Goal: Task Accomplishment & Management: Use online tool/utility

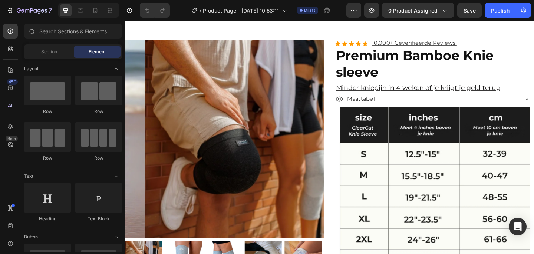
scroll to position [1394, 0]
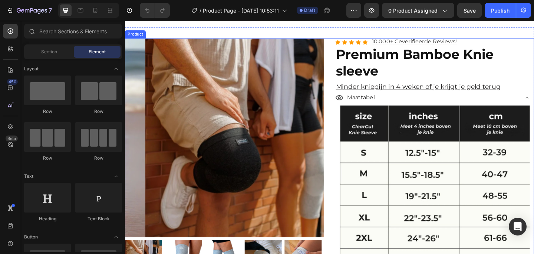
click at [342, 137] on div "Product Images Icon Icon Icon Icon Icon Icon List 10.000+ Geverifieerde Reviews…" at bounding box center [347, 225] width 445 height 370
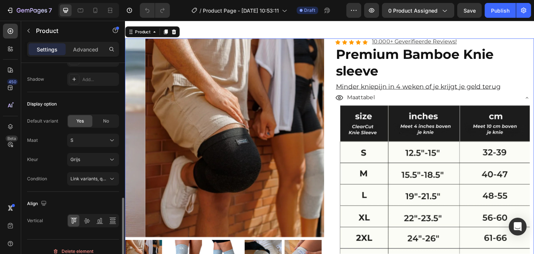
scroll to position [308, 0]
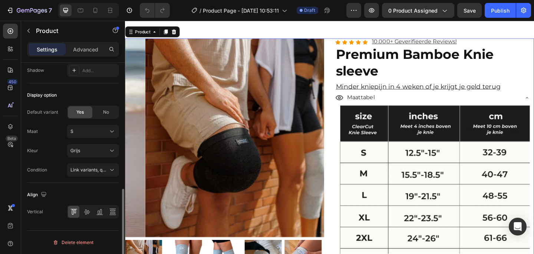
click at [46, 189] on div "Align" at bounding box center [73, 195] width 92 height 12
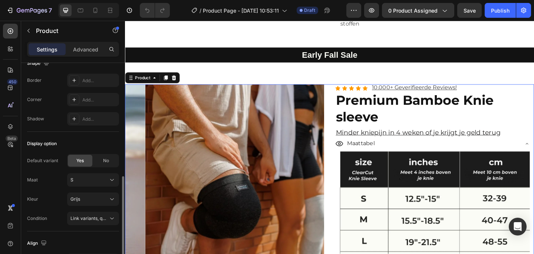
scroll to position [265, 0]
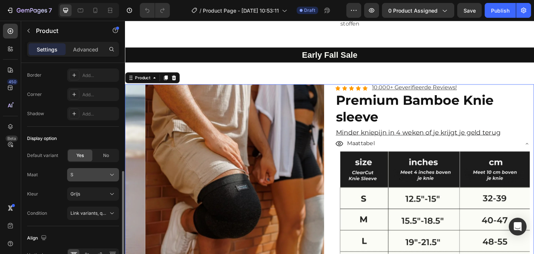
click at [69, 176] on button "S" at bounding box center [93, 174] width 52 height 13
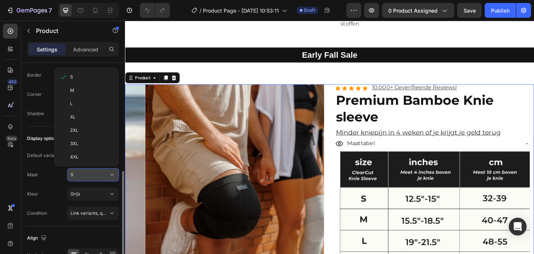
click at [69, 176] on button "S" at bounding box center [93, 174] width 52 height 13
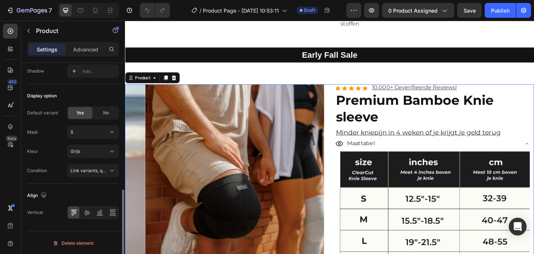
scroll to position [308, 0]
click at [84, 172] on span "Link variants, quantity <br> between same products" at bounding box center [124, 170] width 109 height 6
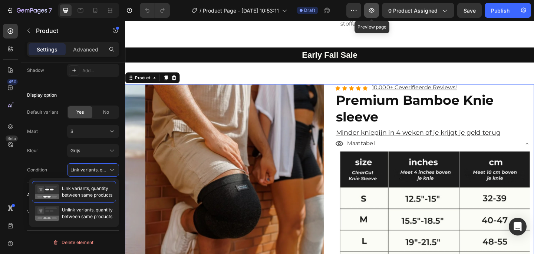
click at [371, 13] on icon "button" at bounding box center [371, 10] width 7 height 7
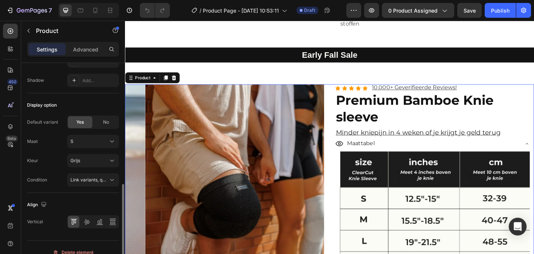
scroll to position [299, 0]
click at [82, 182] on span "Link variants, quantity <br> between same products" at bounding box center [89, 179] width 38 height 7
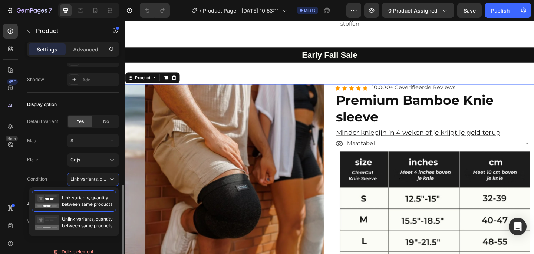
scroll to position [305, 0]
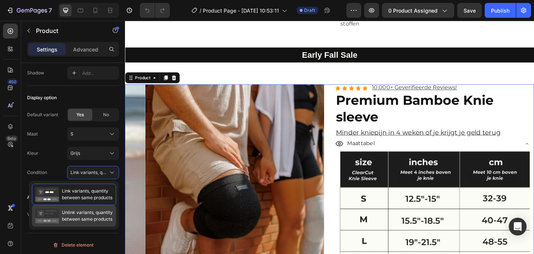
click at [75, 219] on span "Unlink variants, quantity between same products" at bounding box center [87, 215] width 51 height 13
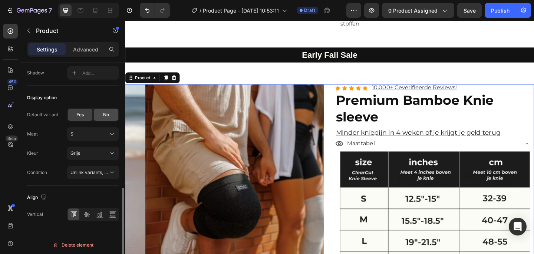
click at [108, 113] on span "No" at bounding box center [106, 115] width 6 height 7
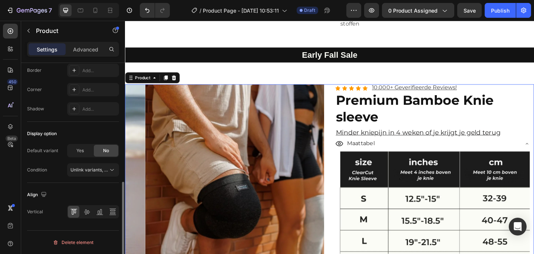
scroll to position [269, 0]
click at [97, 169] on span "Unlink variants, quantity <br> between same products" at bounding box center [127, 170] width 114 height 6
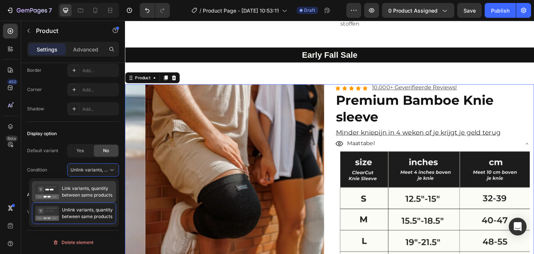
click at [82, 192] on span "Link variants, quantity between same products" at bounding box center [87, 191] width 50 height 13
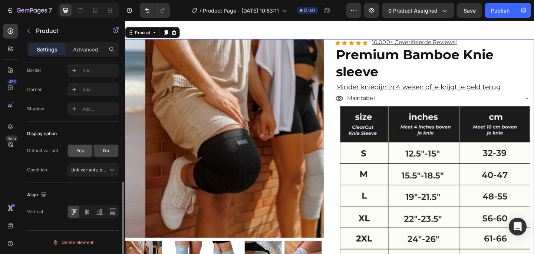
click at [80, 150] on span "Yes" at bounding box center [79, 150] width 7 height 7
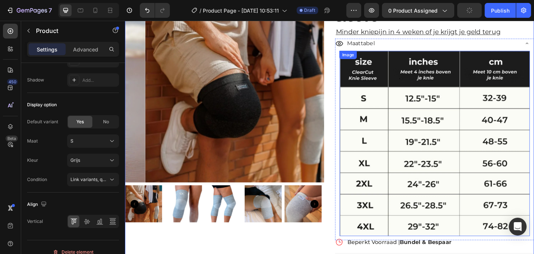
scroll to position [1473, 0]
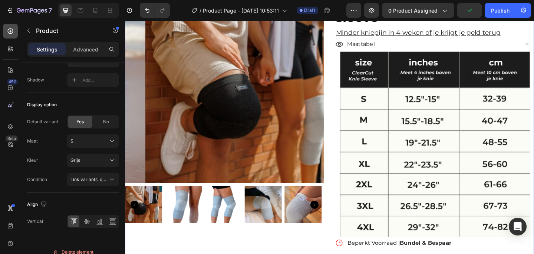
click at [3, 33] on div at bounding box center [10, 31] width 15 height 15
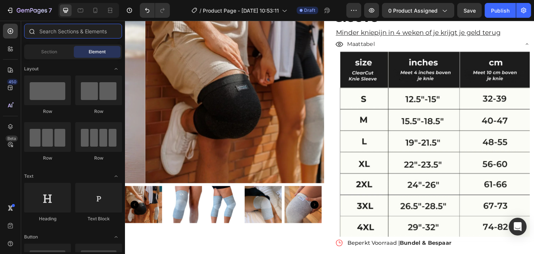
click at [91, 31] on input "text" at bounding box center [73, 31] width 98 height 15
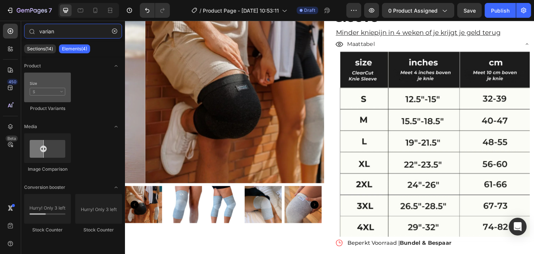
type input "varian"
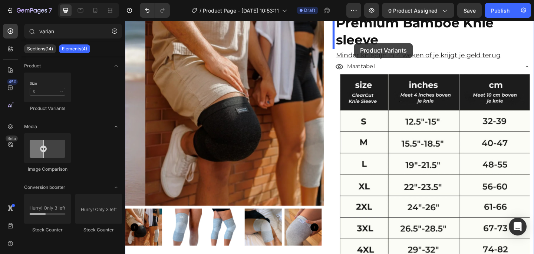
scroll to position [1426, 0]
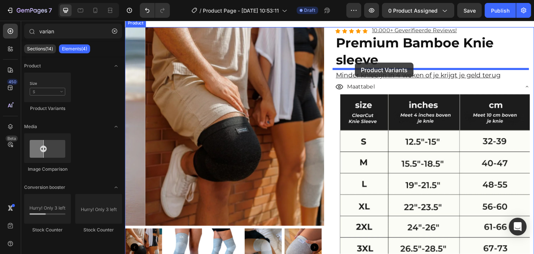
drag, startPoint x: 170, startPoint y: 115, endPoint x: 375, endPoint y: 66, distance: 209.9
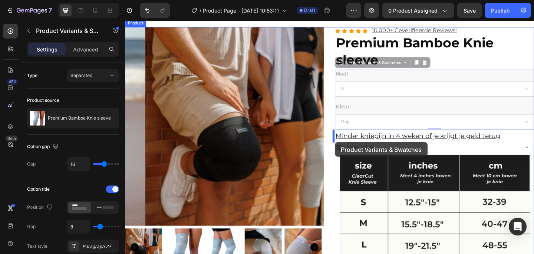
drag, startPoint x: 356, startPoint y: 67, endPoint x: 353, endPoint y: 153, distance: 86.4
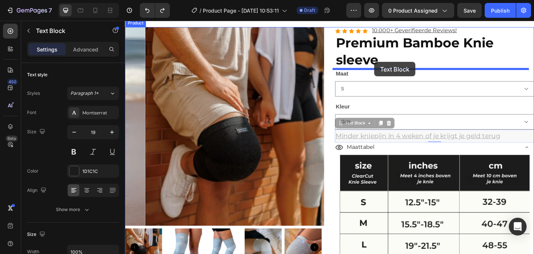
drag, startPoint x: 354, startPoint y: 136, endPoint x: 396, endPoint y: 66, distance: 81.6
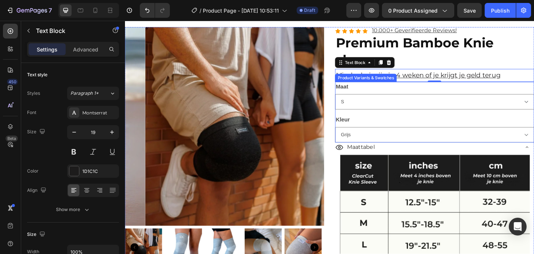
click at [394, 97] on div "Maat S M L XL 2XL 3XL 4XL" at bounding box center [461, 102] width 216 height 30
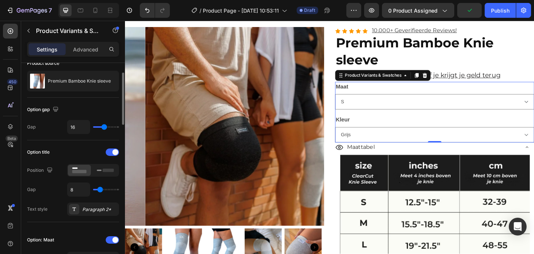
scroll to position [37, 0]
click at [106, 172] on rect at bounding box center [108, 169] width 11 height 3
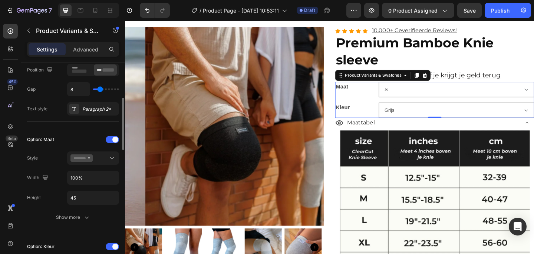
scroll to position [138, 0]
click at [90, 162] on button at bounding box center [93, 157] width 52 height 13
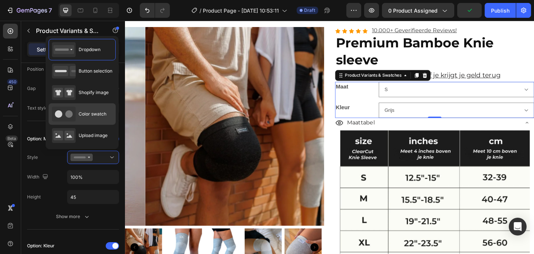
click at [80, 119] on div "Color swatch" at bounding box center [79, 114] width 54 height 15
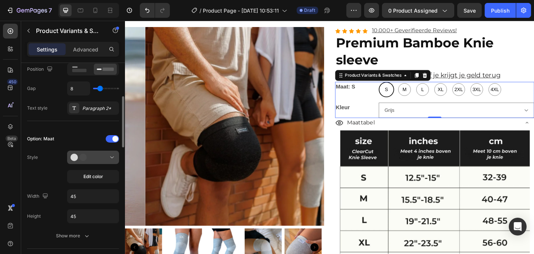
click at [89, 160] on icon at bounding box center [81, 157] width 22 height 7
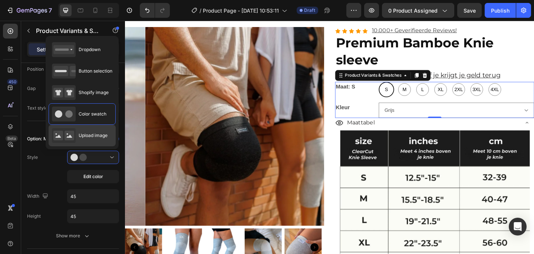
click at [86, 134] on span "Upload image" at bounding box center [93, 135] width 29 height 7
type input "64"
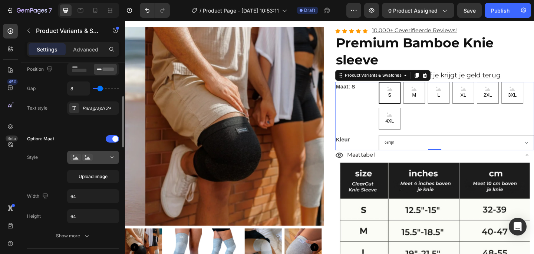
click at [90, 158] on icon at bounding box center [87, 157] width 10 height 7
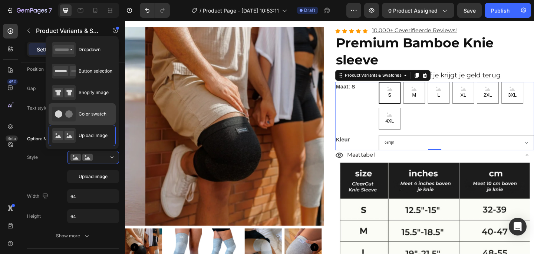
click at [89, 115] on span "Color swatch" at bounding box center [93, 114] width 28 height 7
type input "45"
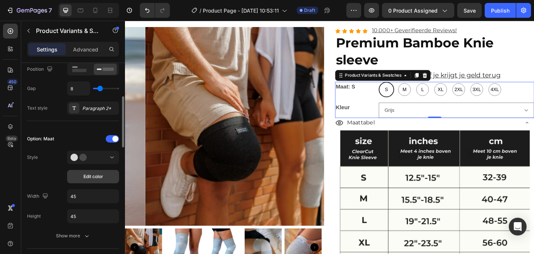
click at [89, 175] on span "Edit color" at bounding box center [93, 176] width 20 height 7
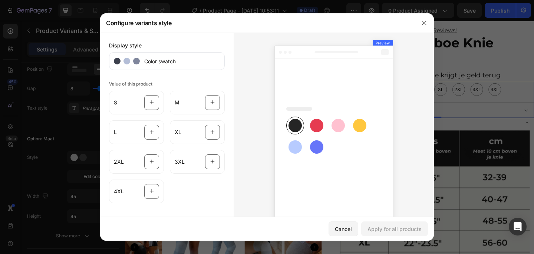
click at [182, 57] on div "Color swatch" at bounding box center [167, 61] width 116 height 18
click at [163, 65] on span "Color swatch" at bounding box center [158, 61] width 36 height 8
click at [341, 229] on div "Cancel" at bounding box center [343, 229] width 17 height 8
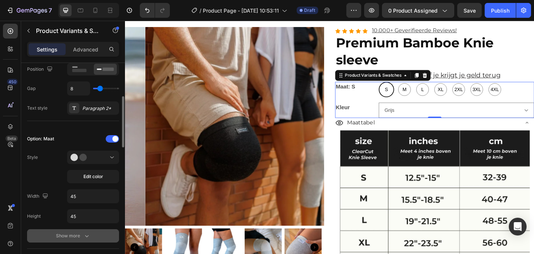
click at [76, 234] on div "Show more" at bounding box center [73, 235] width 34 height 7
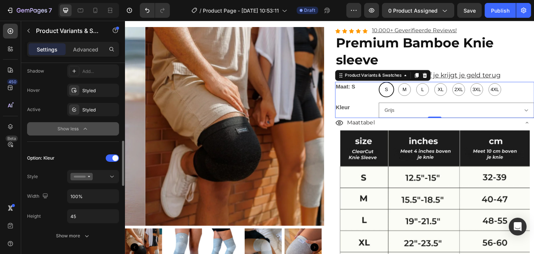
scroll to position [368, 0]
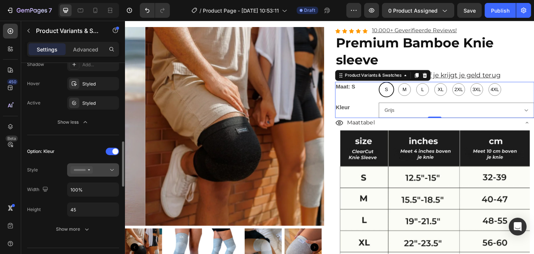
click at [89, 173] on icon at bounding box center [81, 169] width 22 height 7
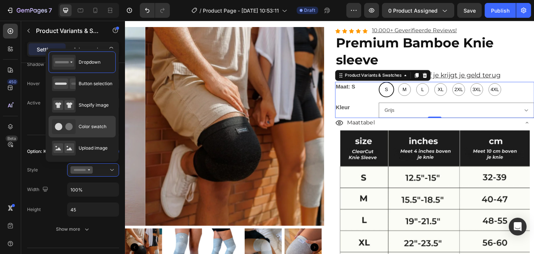
click at [91, 132] on div "Color swatch" at bounding box center [79, 126] width 54 height 15
type input "45"
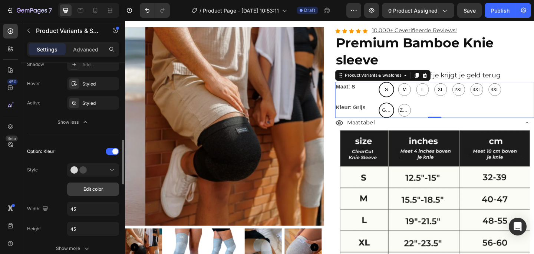
click at [91, 186] on span "Edit color" at bounding box center [93, 189] width 20 height 7
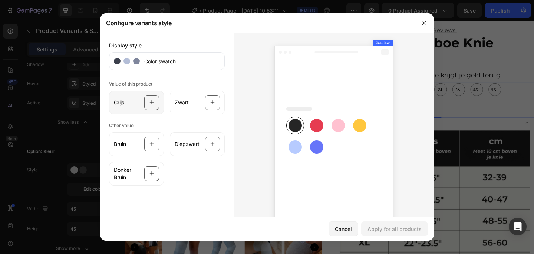
click at [124, 108] on div "Grijs" at bounding box center [136, 103] width 55 height 24
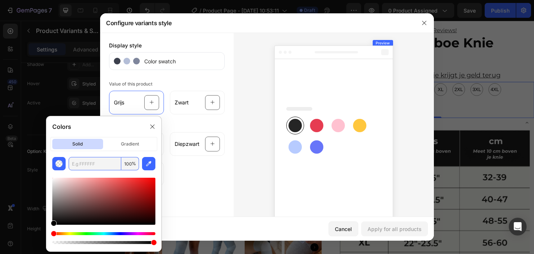
click at [105, 162] on input "text" at bounding box center [95, 163] width 53 height 13
paste input "eaeaea"
type input "EAEAEA"
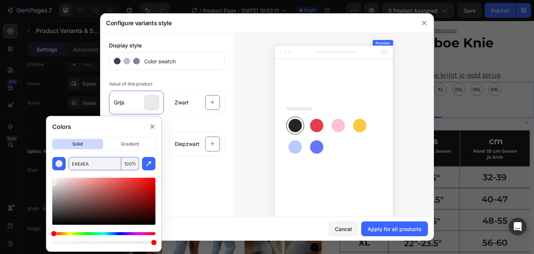
click at [213, 195] on div "Display style Color swatch Value of this product Grijs [PERSON_NAME] Other valu…" at bounding box center [166, 135] width 133 height 205
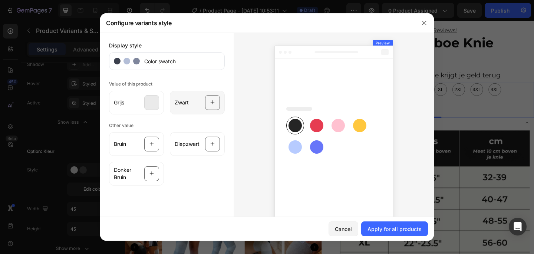
click at [210, 103] on icon at bounding box center [212, 103] width 4 height 4
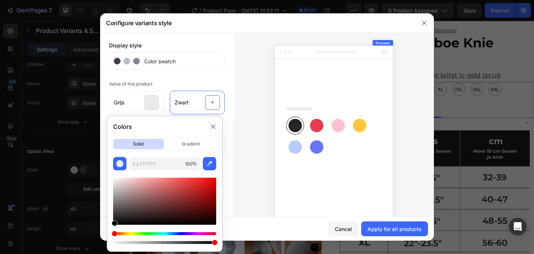
click at [292, 124] on rect at bounding box center [294, 125] width 13 height 13
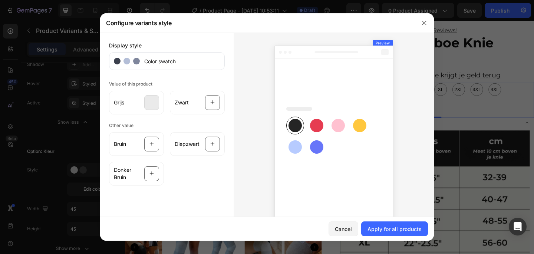
click at [292, 124] on rect at bounding box center [294, 125] width 13 height 13
click at [206, 103] on div at bounding box center [212, 102] width 15 height 15
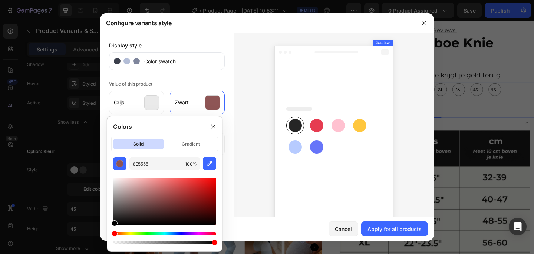
drag, startPoint x: 155, startPoint y: 198, endPoint x: 79, endPoint y: 249, distance: 90.9
click at [79, 0] on body "7 Version history / Product Page - [DATE] 10:53:11 Draft Preview 0 product assi…" at bounding box center [267, 0] width 534 height 0
type input "000000"
click at [254, 223] on div "Cancel Apply for all products" at bounding box center [266, 229] width 333 height 24
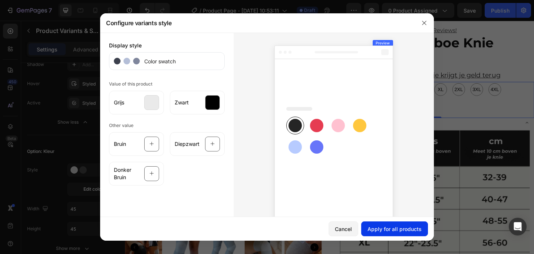
click at [408, 233] on button "Apply for all products" at bounding box center [394, 229] width 67 height 15
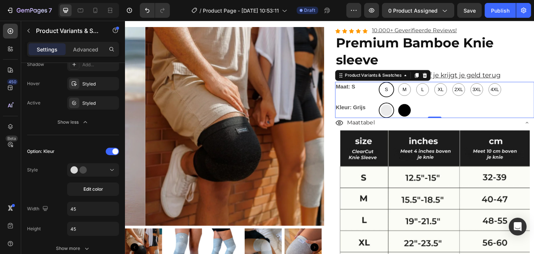
click at [425, 122] on div at bounding box center [429, 119] width 14 height 14
click at [420, 110] on input "[PERSON_NAME] [PERSON_NAME]" at bounding box center [420, 110] width 0 height 0
radio input "true"
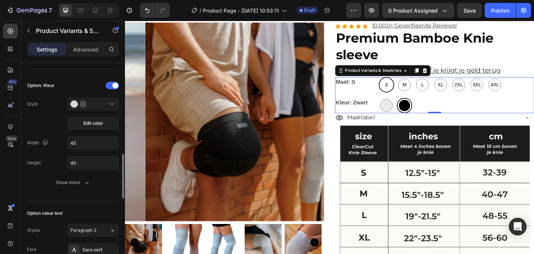
scroll to position [435, 0]
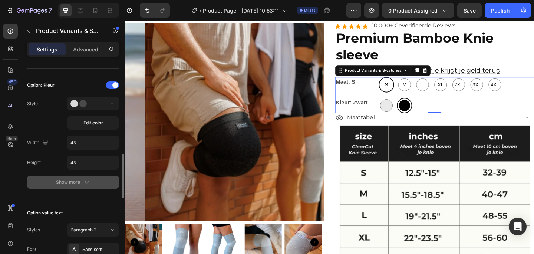
click at [71, 182] on div "Show more" at bounding box center [73, 182] width 34 height 7
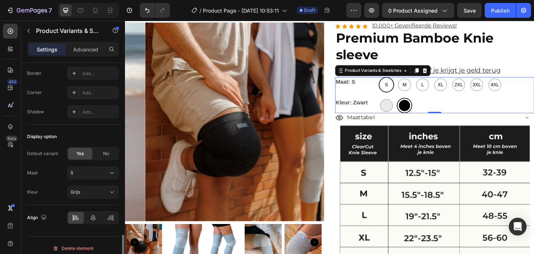
scroll to position [918, 0]
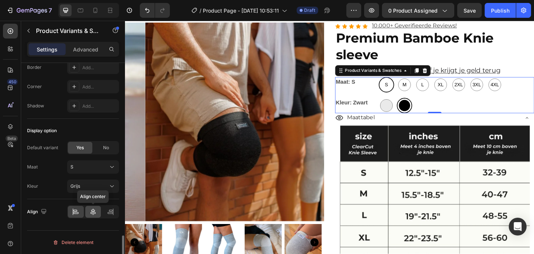
click at [93, 212] on icon at bounding box center [92, 212] width 5 height 7
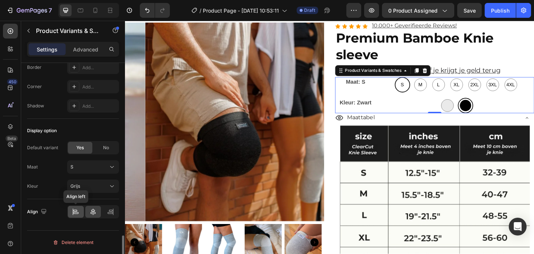
click at [79, 214] on icon at bounding box center [75, 211] width 7 height 7
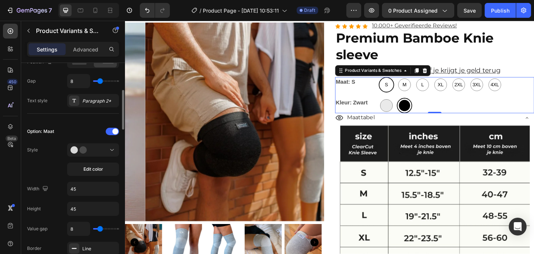
scroll to position [0, 0]
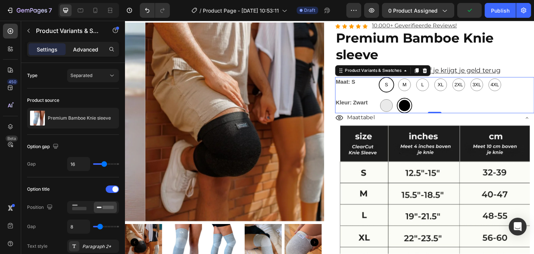
click at [86, 54] on div "Advanced" at bounding box center [85, 49] width 37 height 12
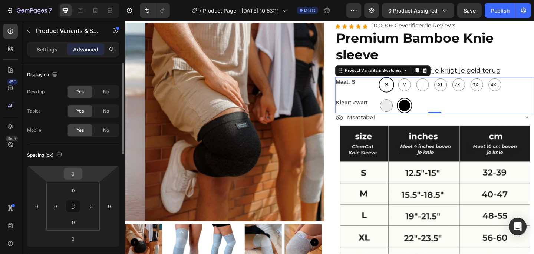
click at [74, 175] on input "0" at bounding box center [73, 173] width 15 height 11
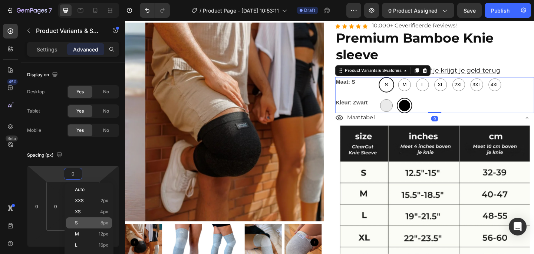
click at [90, 226] on div "S 8px" at bounding box center [89, 222] width 46 height 11
type input "8"
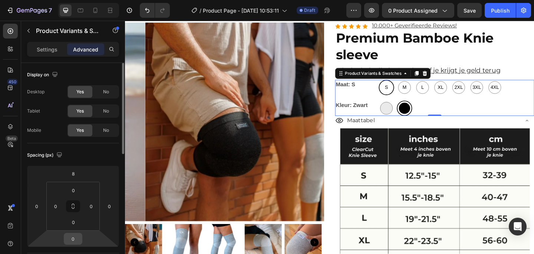
click at [73, 240] on input "0" at bounding box center [73, 238] width 15 height 11
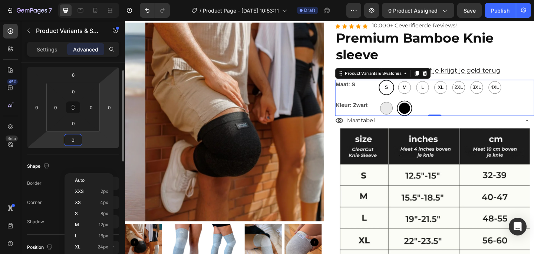
scroll to position [106, 0]
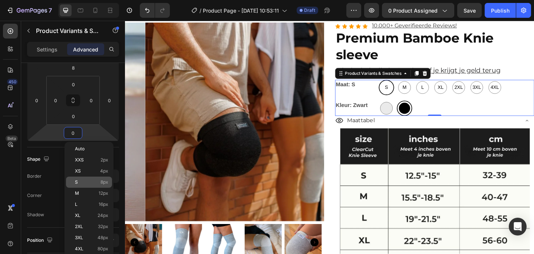
click at [82, 177] on div "S 8px" at bounding box center [89, 182] width 46 height 11
type input "8"
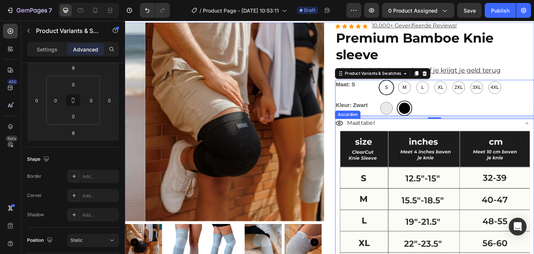
click at [428, 139] on div "Maattabel" at bounding box center [452, 132] width 199 height 13
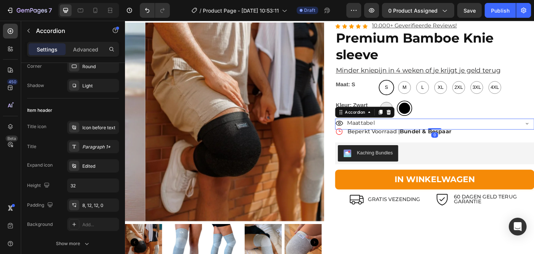
scroll to position [0, 0]
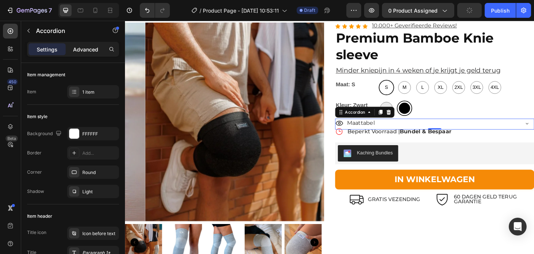
click at [84, 49] on p "Advanced" at bounding box center [85, 50] width 25 height 8
type input "100%"
type input "100"
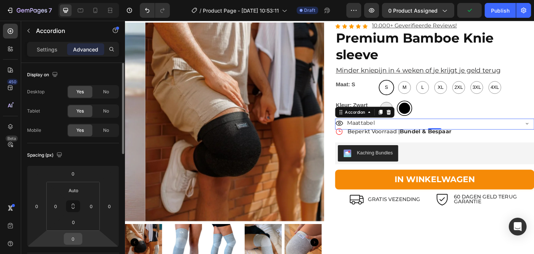
click at [74, 238] on input "0" at bounding box center [73, 238] width 15 height 11
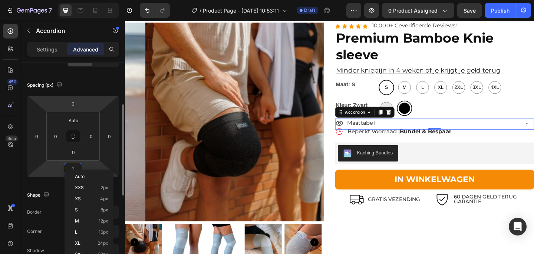
scroll to position [78, 0]
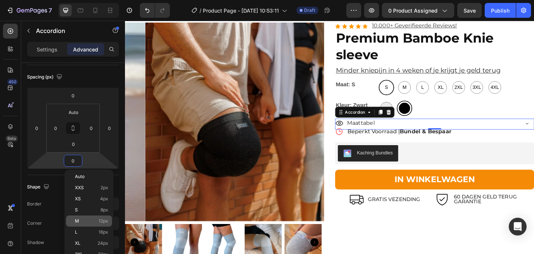
click at [97, 218] on div "M 12px" at bounding box center [89, 221] width 46 height 11
type input "12"
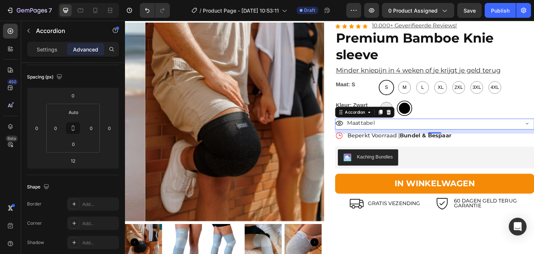
click at [422, 139] on div "Maattabel" at bounding box center [452, 132] width 199 height 13
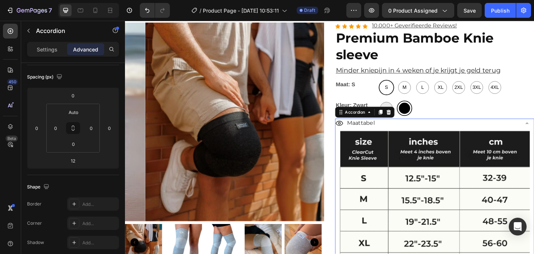
click at [422, 139] on div "Maattabel" at bounding box center [452, 132] width 199 height 13
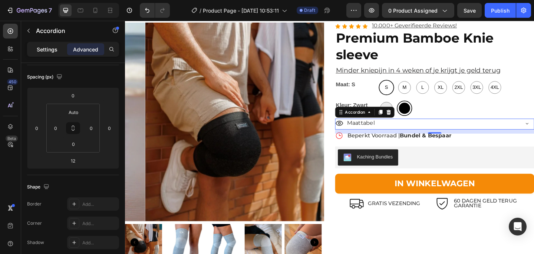
click at [41, 52] on p "Settings" at bounding box center [47, 50] width 21 height 8
type input "8"
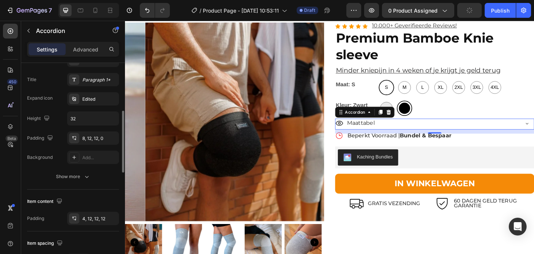
scroll to position [174, 0]
click at [63, 171] on button "Show more" at bounding box center [73, 175] width 92 height 13
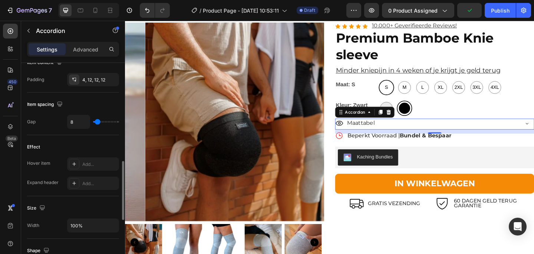
scroll to position [352, 0]
click at [70, 164] on div at bounding box center [74, 163] width 10 height 10
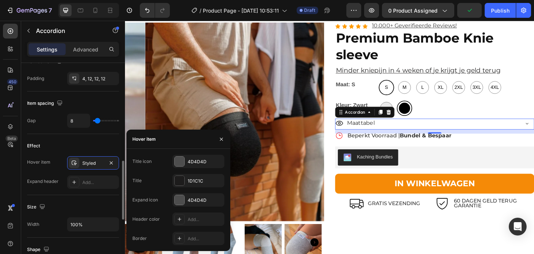
click at [70, 202] on div "Size" at bounding box center [73, 207] width 92 height 12
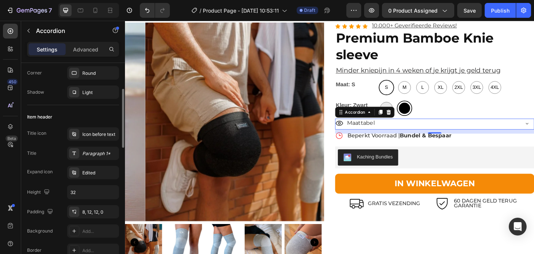
scroll to position [98, 0]
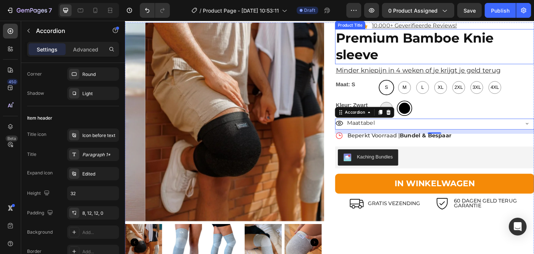
click at [533, 68] on h2 "Premium Bamboe Knie sleeve" at bounding box center [461, 49] width 216 height 38
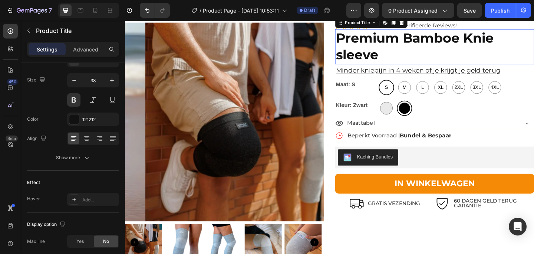
scroll to position [0, 0]
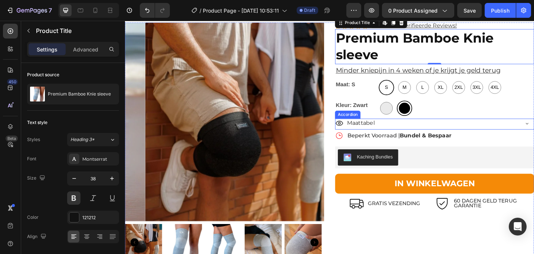
click at [399, 139] on div "Maattabel" at bounding box center [452, 132] width 199 height 13
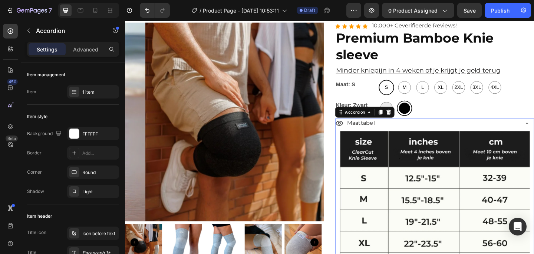
click at [399, 139] on div "Maattabel" at bounding box center [452, 132] width 199 height 13
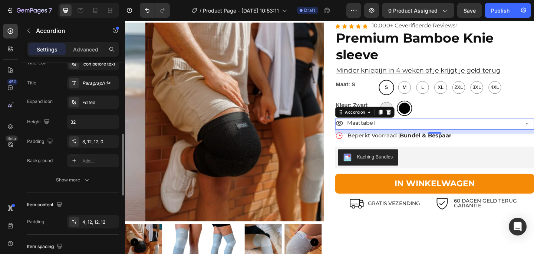
scroll to position [196, 0]
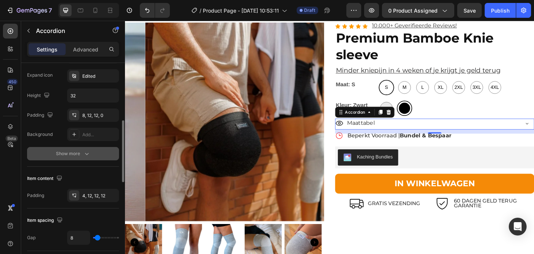
click at [69, 153] on div "Show more" at bounding box center [73, 153] width 34 height 7
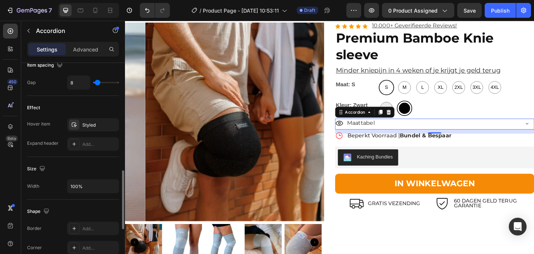
scroll to position [391, 0]
click at [73, 124] on icon at bounding box center [74, 123] width 6 height 6
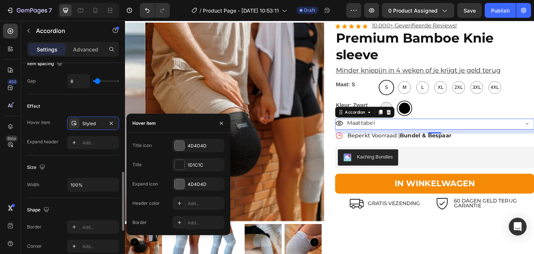
click at [63, 168] on div "Size" at bounding box center [73, 168] width 92 height 12
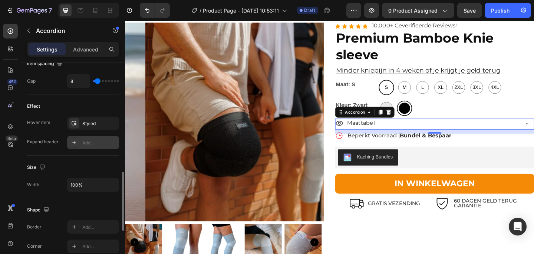
click at [77, 145] on div at bounding box center [74, 142] width 10 height 10
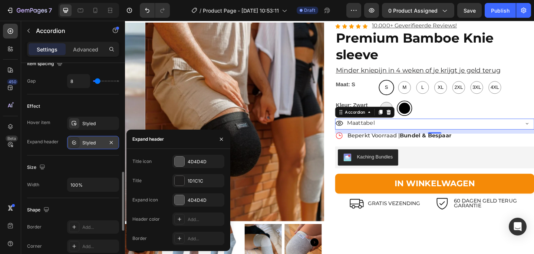
click at [77, 145] on div at bounding box center [74, 142] width 10 height 10
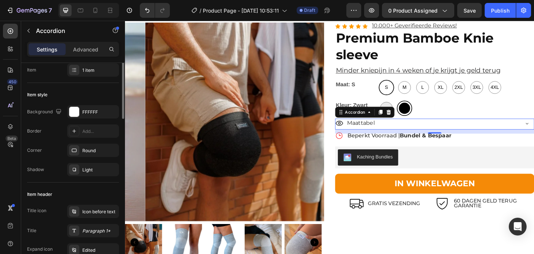
scroll to position [0, 0]
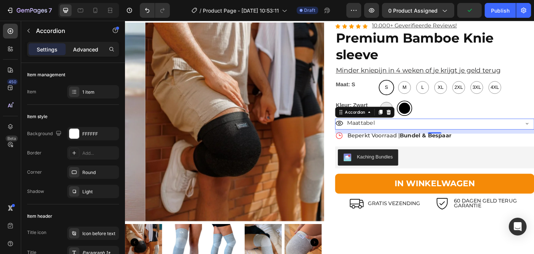
click at [80, 49] on p "Advanced" at bounding box center [85, 50] width 25 height 8
type input "100%"
type input "100"
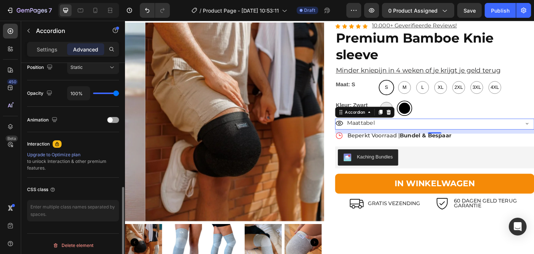
scroll to position [282, 0]
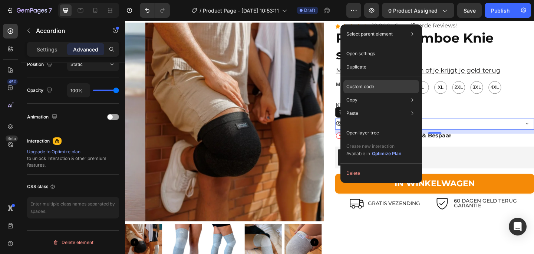
click at [363, 86] on p "Custom code" at bounding box center [360, 86] width 28 height 7
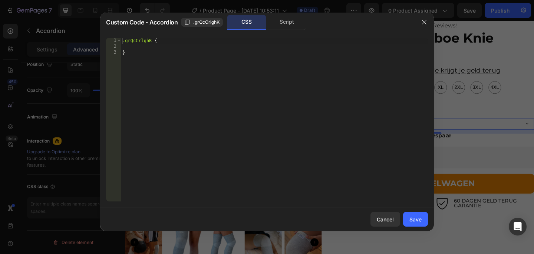
click at [198, 74] on div ".grQcCrlghK { }" at bounding box center [274, 126] width 307 height 176
click at [141, 39] on div ".grQcCrlghK { }" at bounding box center [274, 126] width 307 height 176
click at [224, 79] on div ".grQcCrlghK { }" at bounding box center [274, 126] width 307 height 176
click at [187, 43] on div ".grQcCrlghK { }" at bounding box center [274, 126] width 307 height 176
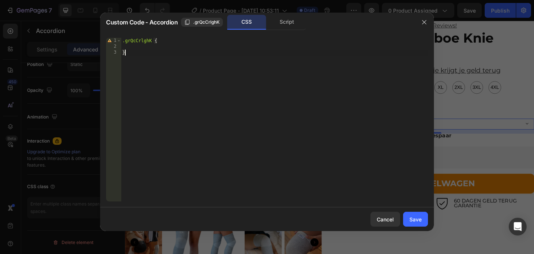
type textarea ".grQcCrlghK {"
click at [184, 86] on div ".grQcCrlghK { }" at bounding box center [274, 126] width 307 height 176
type textarea "}"
paste textarea "#fbfcf5"
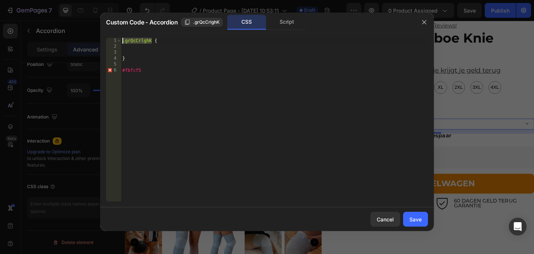
drag, startPoint x: 151, startPoint y: 40, endPoint x: 100, endPoint y: 41, distance: 51.1
click at [100, 41] on div "#fbfcf5 1 2 3 4 5 6 .grQcCrlghK { } #fbfcf5 ההההההההההההההההההההההההההההההההההה…" at bounding box center [266, 120] width 333 height 176
type textarea ".grQcCrlghK {"
click at [124, 64] on div ".grQcCrlghK { } #fbfcf5" at bounding box center [274, 126] width 307 height 176
paste textarea ".grQcCrlghK"
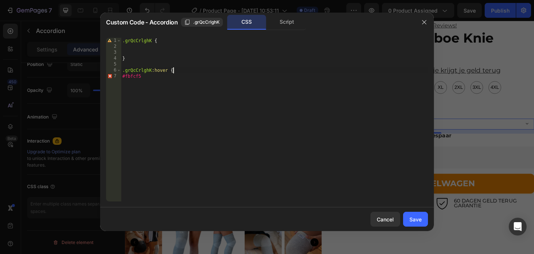
type textarea ".grQcCrlghK:hover {"
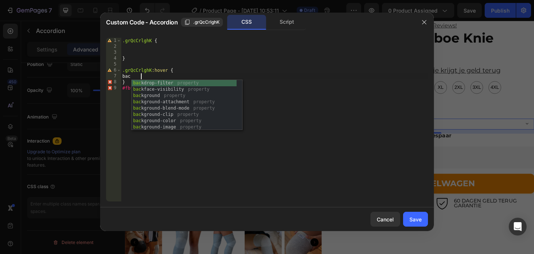
scroll to position [0, 1]
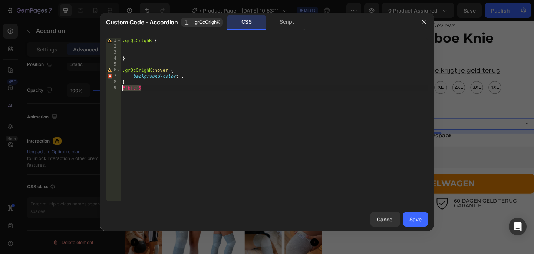
drag, startPoint x: 132, startPoint y: 88, endPoint x: 112, endPoint y: 88, distance: 19.3
click at [112, 88] on div "background-color: ; 1 2 3 4 5 6 7 8 9 .grQcCrlghK { } .grQcCrlghK :hover { back…" at bounding box center [267, 120] width 322 height 164
type textarea "#fbfcf5"
click at [181, 77] on div ".grQcCrlghK { } .grQcCrlghK :hover { background-color : ; }" at bounding box center [274, 126] width 307 height 176
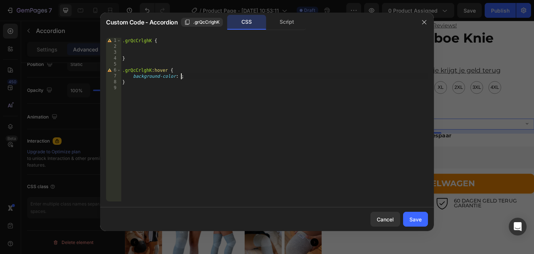
paste textarea "#fbfcf5"
type textarea "background-color: #fbfcf5;"
click at [215, 78] on div ".grQcCrlghK { } .grQcCrlghK :hover { background-color : #fbfcf5 ; }" at bounding box center [274, 126] width 307 height 176
type textarea "border-bottom: 1px solid #000;"
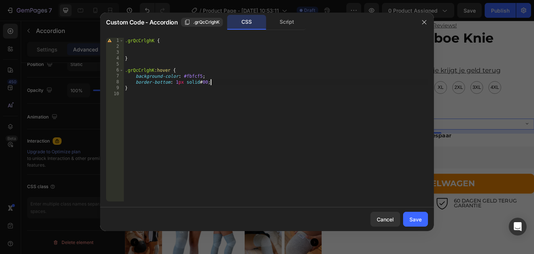
scroll to position [0, 7]
click at [408, 219] on button "Save" at bounding box center [415, 219] width 25 height 15
type input "8"
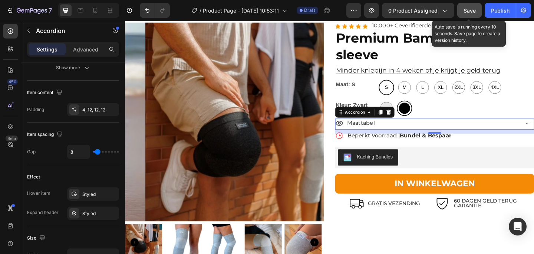
click at [468, 15] on button "Save" at bounding box center [469, 10] width 24 height 15
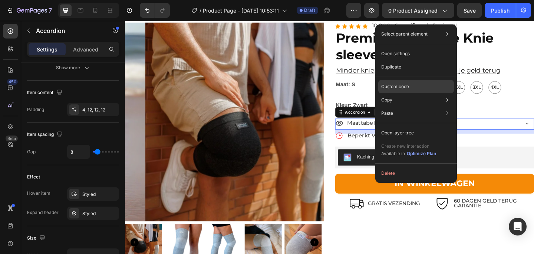
click at [392, 83] on div "Custom code" at bounding box center [416, 86] width 76 height 13
type input "100%"
type input "100"
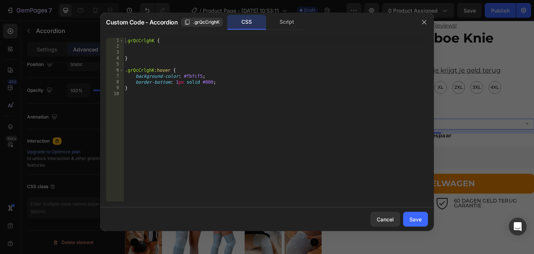
click at [173, 71] on div ".grQcCrlghK { } .grQcCrlghK :hover { background-color : #fbfcf5 ; border-bottom…" at bounding box center [275, 126] width 304 height 176
paste textarea "g9aWcZxD5J"
type textarea ".grQcCrlghK:hover #g9aWcZxD5J{"
click at [411, 216] on div "Save" at bounding box center [415, 220] width 12 height 8
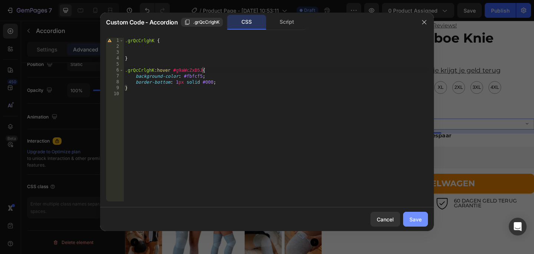
type input "8"
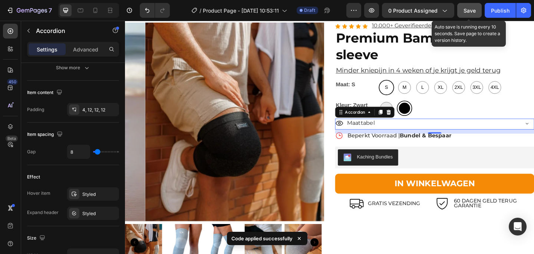
click at [461, 11] on button "Save" at bounding box center [469, 10] width 24 height 15
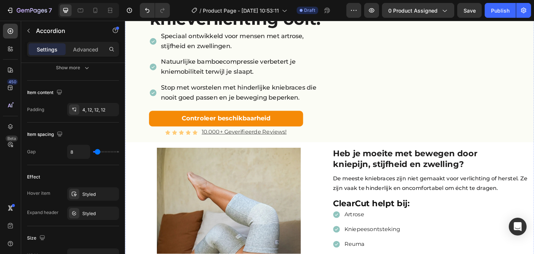
scroll to position [0, 0]
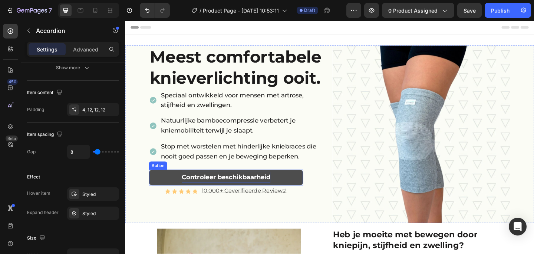
click at [243, 186] on p "Controleer beschikbaarheid" at bounding box center [234, 191] width 96 height 12
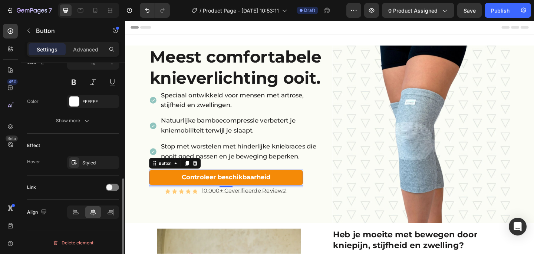
scroll to position [319, 0]
click at [114, 189] on div at bounding box center [112, 186] width 13 height 7
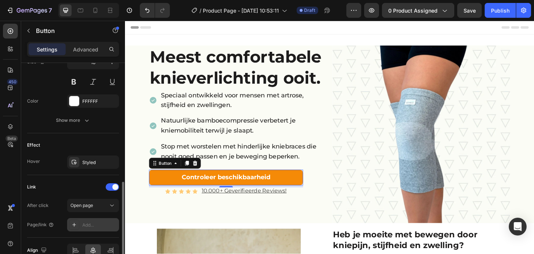
click at [84, 223] on div "Add..." at bounding box center [99, 225] width 35 height 7
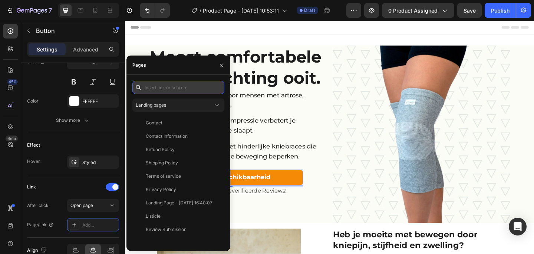
click at [163, 89] on input "text" at bounding box center [178, 87] width 92 height 13
paste input "g2xZGRnra6"
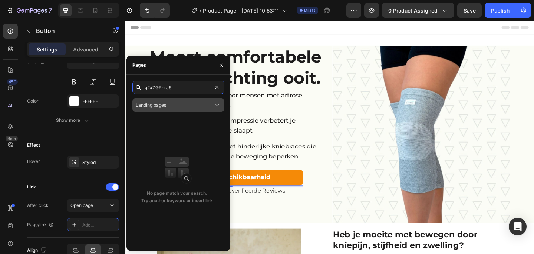
type input "g2xZGRnra6"
click at [164, 105] on span "Landing pages" at bounding box center [151, 105] width 30 height 6
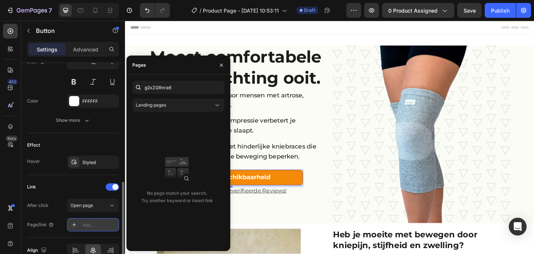
click at [93, 226] on div "Add..." at bounding box center [99, 225] width 35 height 7
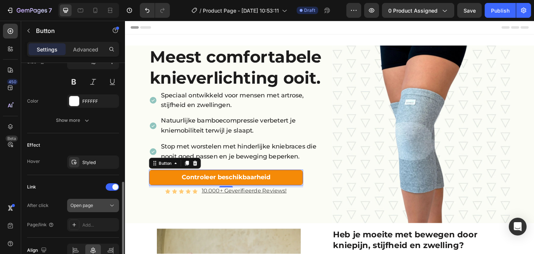
click at [100, 204] on div "Open page" at bounding box center [89, 205] width 38 height 7
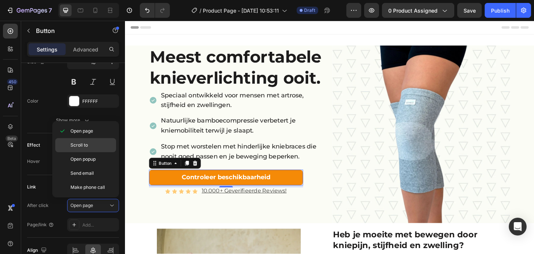
click at [92, 144] on p "Scroll to" at bounding box center [91, 145] width 42 height 7
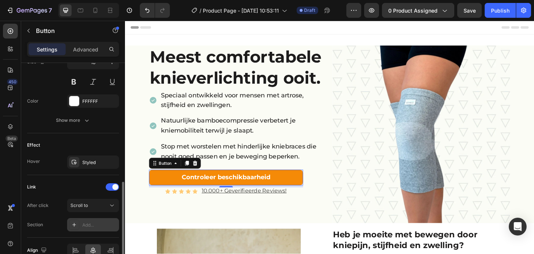
click at [96, 225] on div "Add..." at bounding box center [99, 225] width 35 height 7
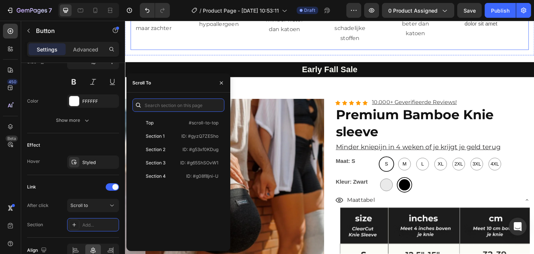
scroll to position [1353, 0]
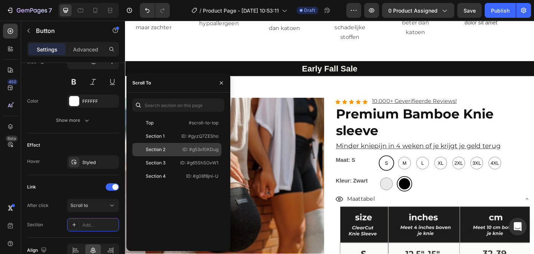
click at [198, 149] on p "ID: #g53xf0KDug" at bounding box center [200, 149] width 36 height 7
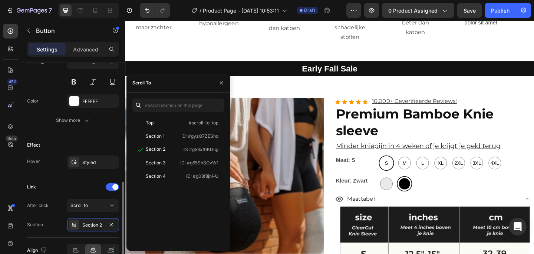
click at [73, 186] on div "Link" at bounding box center [73, 187] width 92 height 12
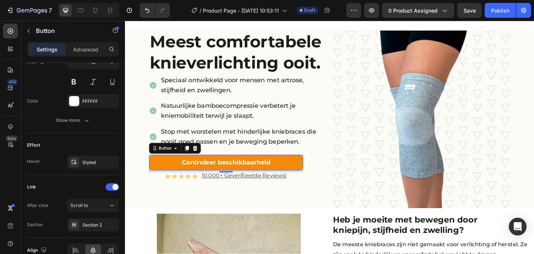
scroll to position [0, 0]
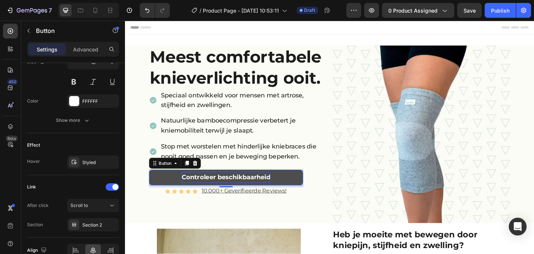
click at [231, 189] on p "Controleer beschikbaarheid" at bounding box center [234, 191] width 96 height 12
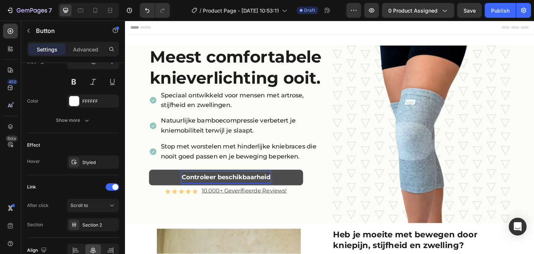
click at [305, 193] on link "Controleer beschikbaarheid" at bounding box center [234, 191] width 167 height 17
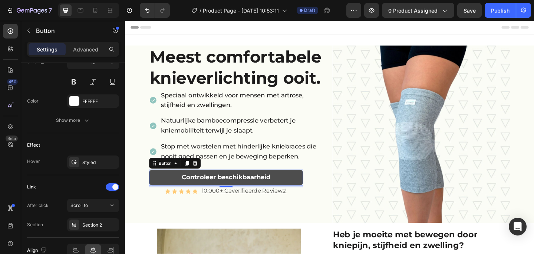
click at [305, 193] on link "Controleer beschikbaarheid" at bounding box center [234, 191] width 167 height 17
click at [306, 196] on link "Controleer beschikbaarheid" at bounding box center [234, 191] width 167 height 17
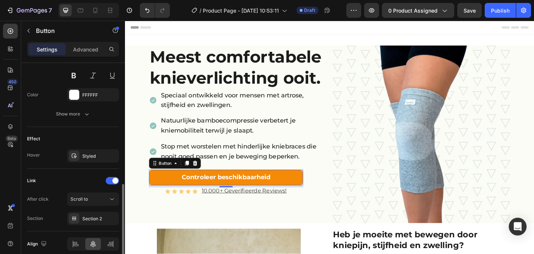
scroll to position [358, 0]
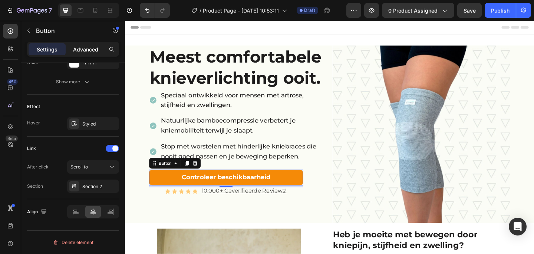
click at [80, 51] on p "Advanced" at bounding box center [85, 50] width 25 height 8
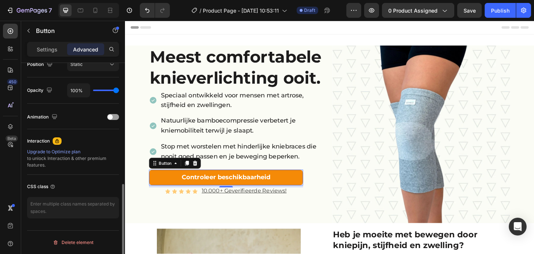
scroll to position [282, 0]
click at [114, 118] on div at bounding box center [113, 117] width 12 height 6
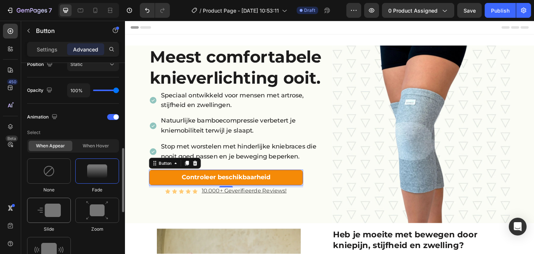
click at [47, 207] on img at bounding box center [48, 210] width 23 height 13
click at [98, 172] on img at bounding box center [97, 171] width 20 height 13
click at [98, 202] on img at bounding box center [97, 210] width 22 height 19
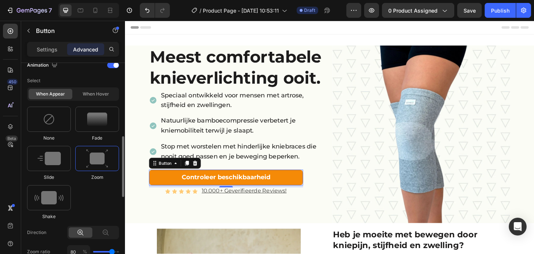
scroll to position [348, 0]
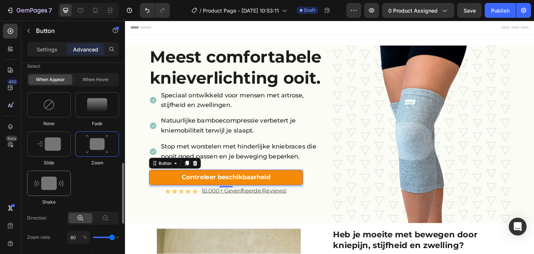
click at [57, 186] on img at bounding box center [48, 183] width 29 height 13
type input "0.7"
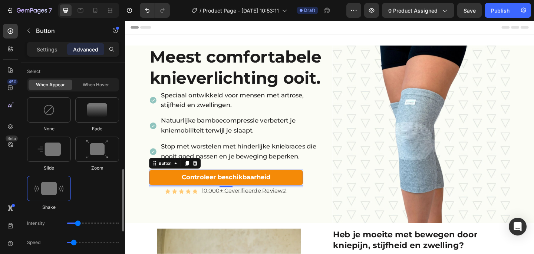
scroll to position [338, 0]
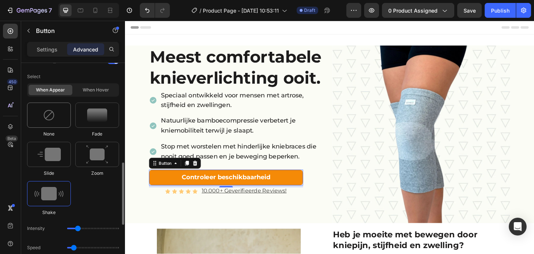
click at [43, 121] on div at bounding box center [49, 115] width 44 height 25
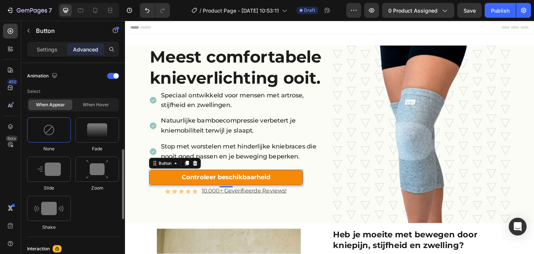
scroll to position [308, 0]
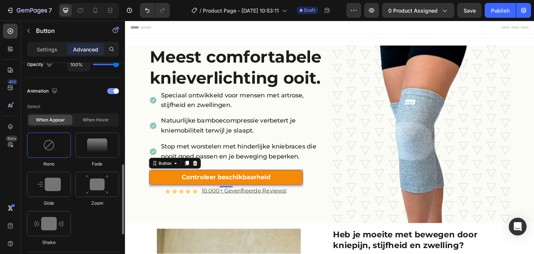
click at [111, 91] on div at bounding box center [113, 91] width 12 height 6
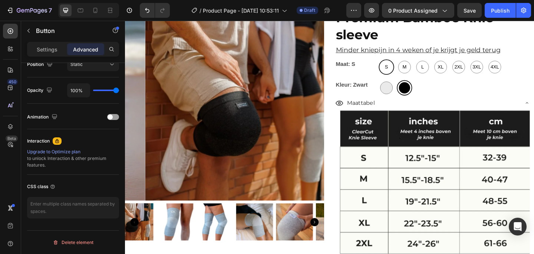
scroll to position [1465, 0]
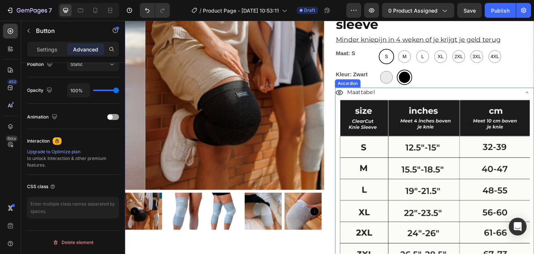
click at [429, 97] on div "Maattabel" at bounding box center [452, 99] width 199 height 13
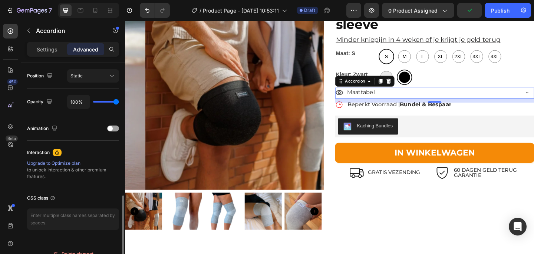
scroll to position [282, 0]
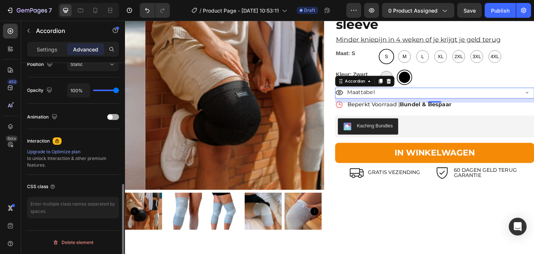
click at [115, 115] on div at bounding box center [113, 117] width 12 height 6
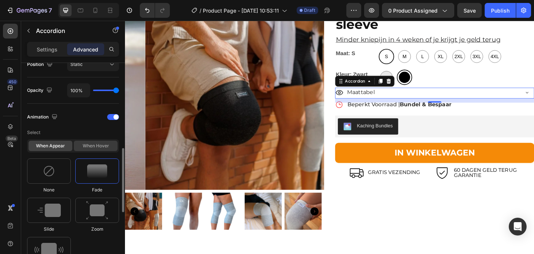
click at [103, 146] on div "When hover" at bounding box center [96, 146] width 44 height 10
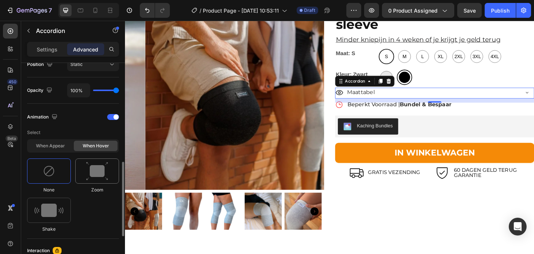
click at [102, 173] on img at bounding box center [97, 171] width 22 height 19
click at [66, 212] on div at bounding box center [49, 210] width 44 height 25
click at [51, 144] on div "When appear" at bounding box center [51, 146] width 44 height 10
type input "1.7"
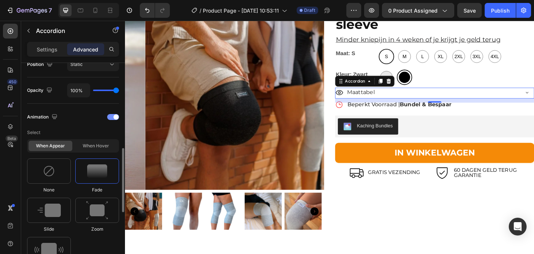
click at [111, 116] on div at bounding box center [113, 117] width 12 height 6
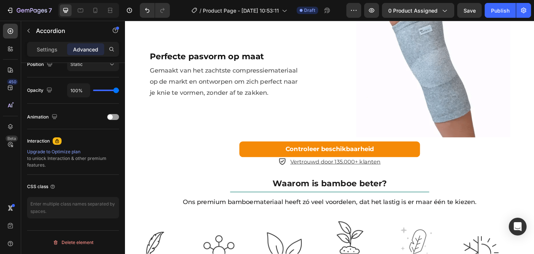
scroll to position [1038, 0]
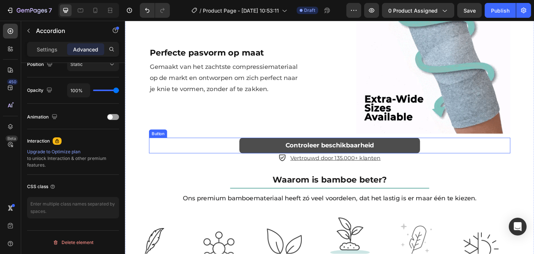
click at [438, 155] on button "Controleer beschikbaarheid" at bounding box center [347, 156] width 196 height 17
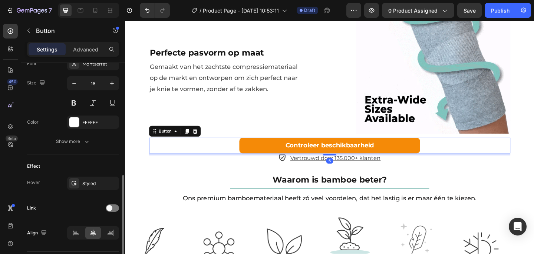
scroll to position [319, 0]
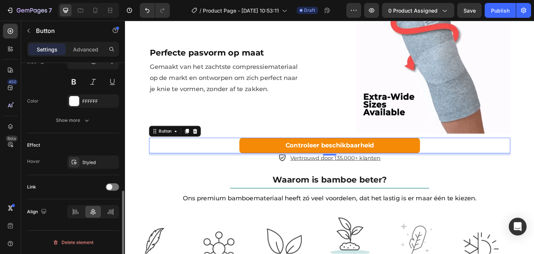
click at [67, 209] on div at bounding box center [93, 211] width 52 height 13
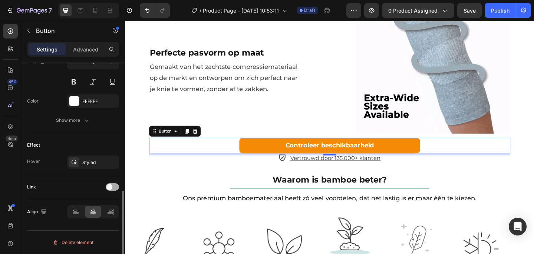
click at [115, 189] on div at bounding box center [112, 186] width 13 height 7
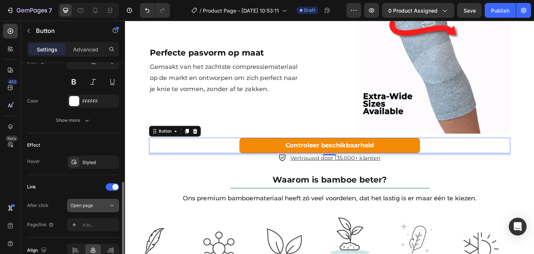
click at [82, 205] on span "Open page" at bounding box center [81, 206] width 23 height 6
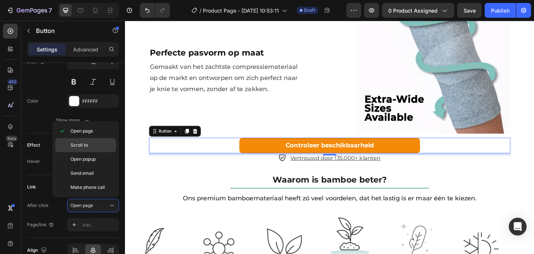
click at [79, 146] on span "Scroll to" at bounding box center [78, 145] width 17 height 7
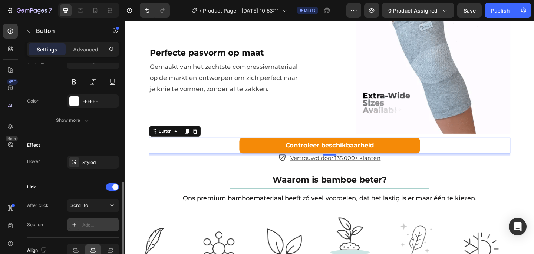
click at [93, 224] on div "Add..." at bounding box center [99, 225] width 35 height 7
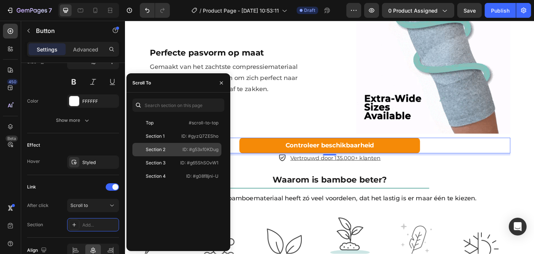
click at [153, 149] on div "Section 2" at bounding box center [156, 149] width 20 height 7
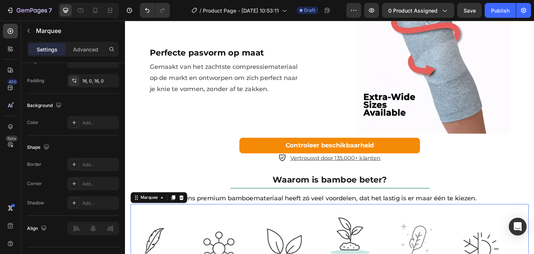
scroll to position [0, 0]
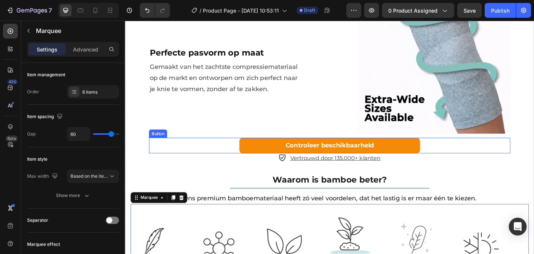
click at [205, 149] on div "Controleer beschikbaarheid Button" at bounding box center [347, 156] width 393 height 17
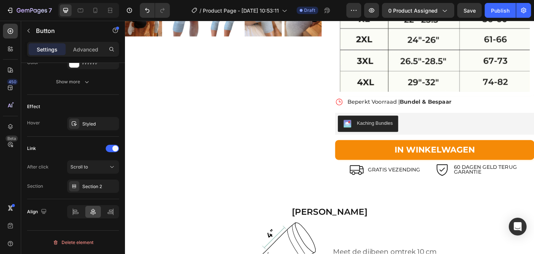
scroll to position [1679, 0]
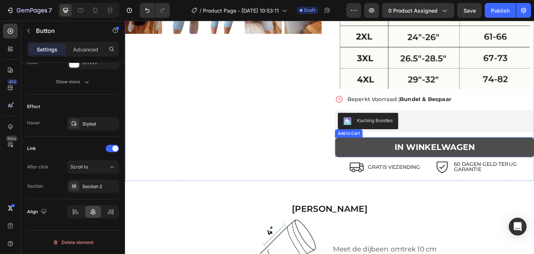
click at [359, 160] on button "IN WINKELWAGEN" at bounding box center [461, 158] width 216 height 21
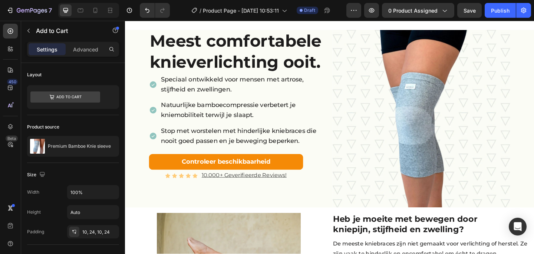
scroll to position [0, 0]
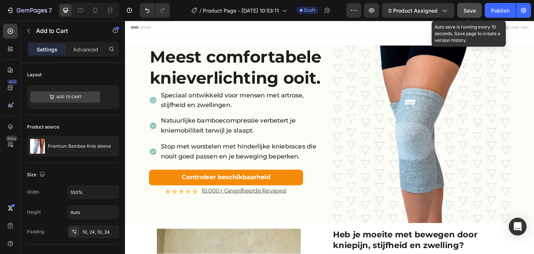
click at [468, 14] on div "Save" at bounding box center [469, 11] width 12 height 8
